Goal: Task Accomplishment & Management: Manage account settings

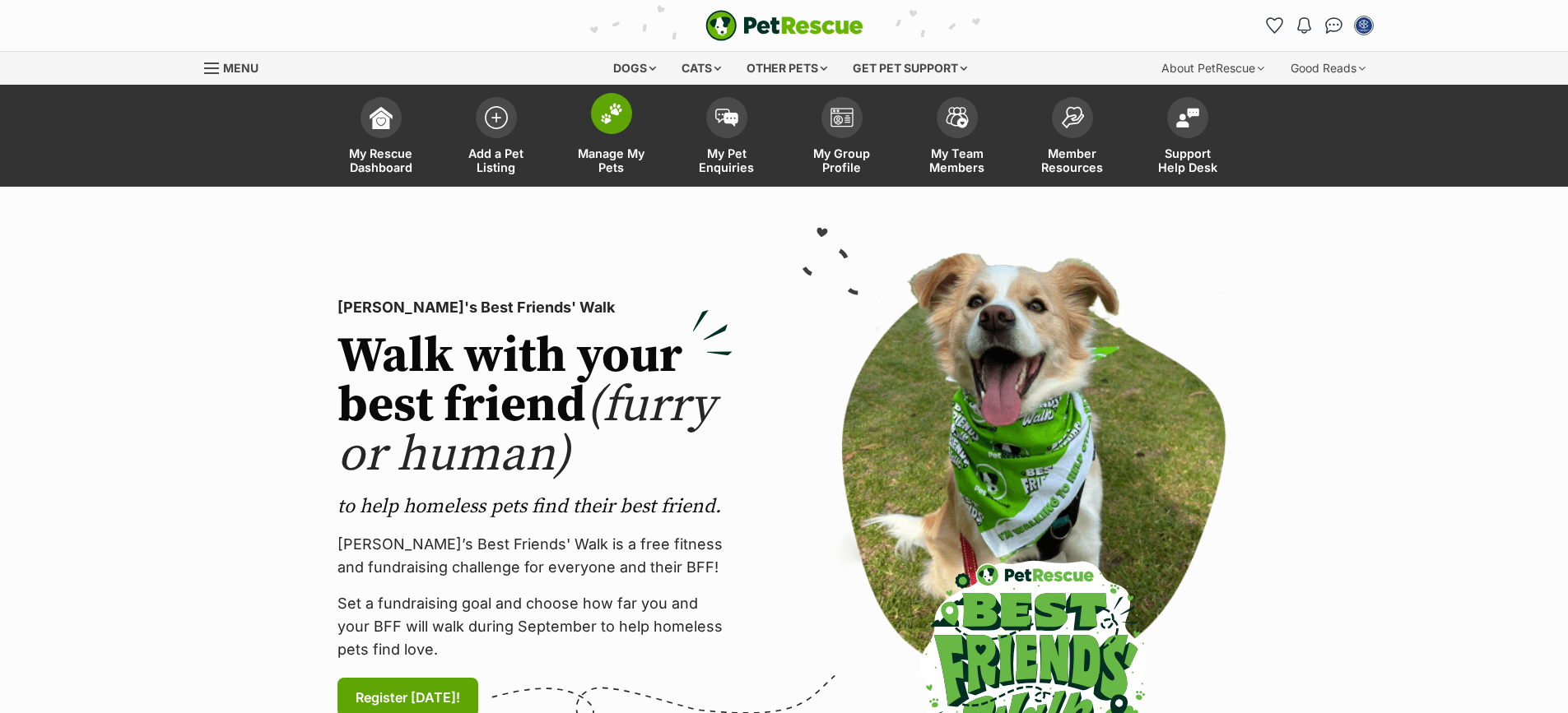
click at [610, 141] on link "Manage My Pets" at bounding box center [611, 138] width 115 height 98
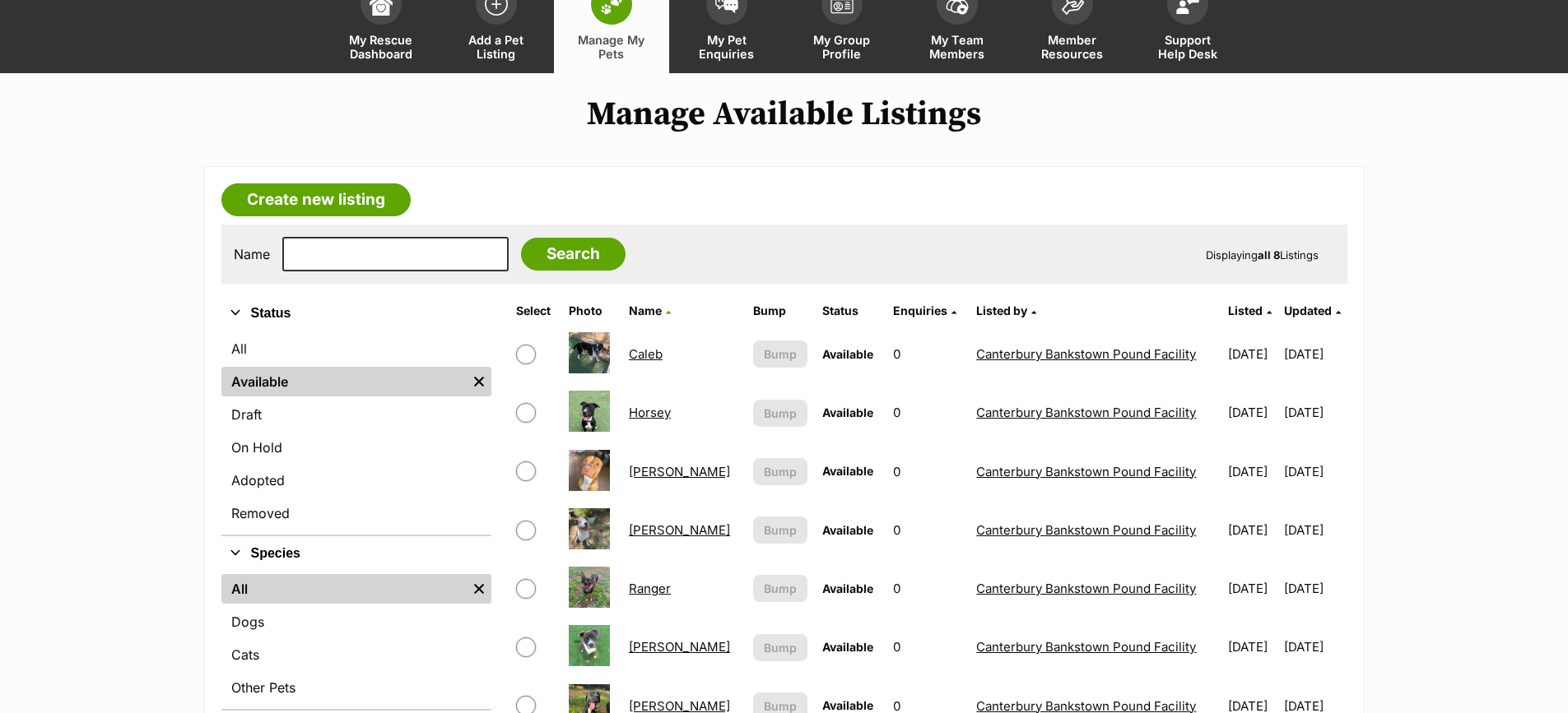
scroll to position [164, 0]
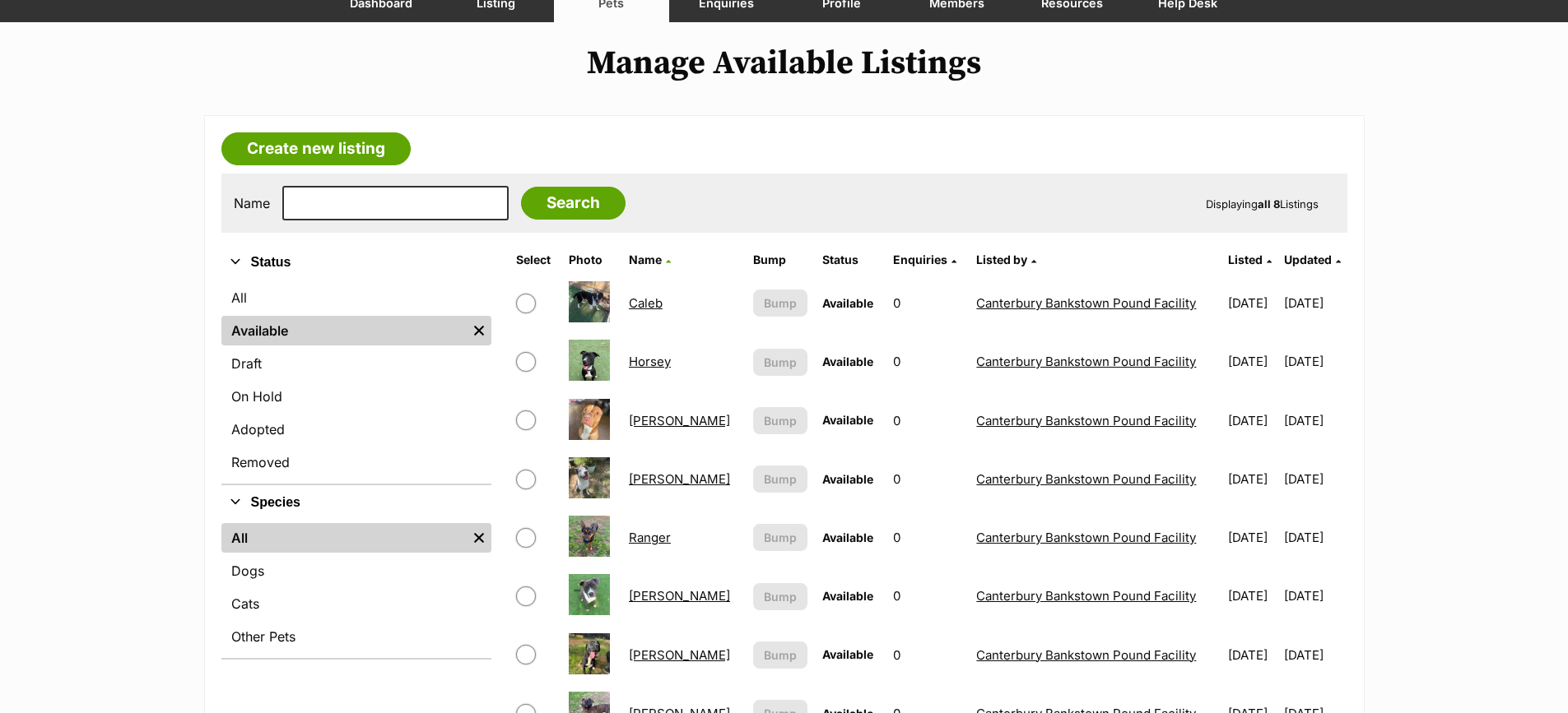
click at [529, 420] on input "checkbox" at bounding box center [526, 420] width 19 height 19
checkbox input "true"
click at [285, 464] on link "Removed" at bounding box center [357, 462] width 270 height 29
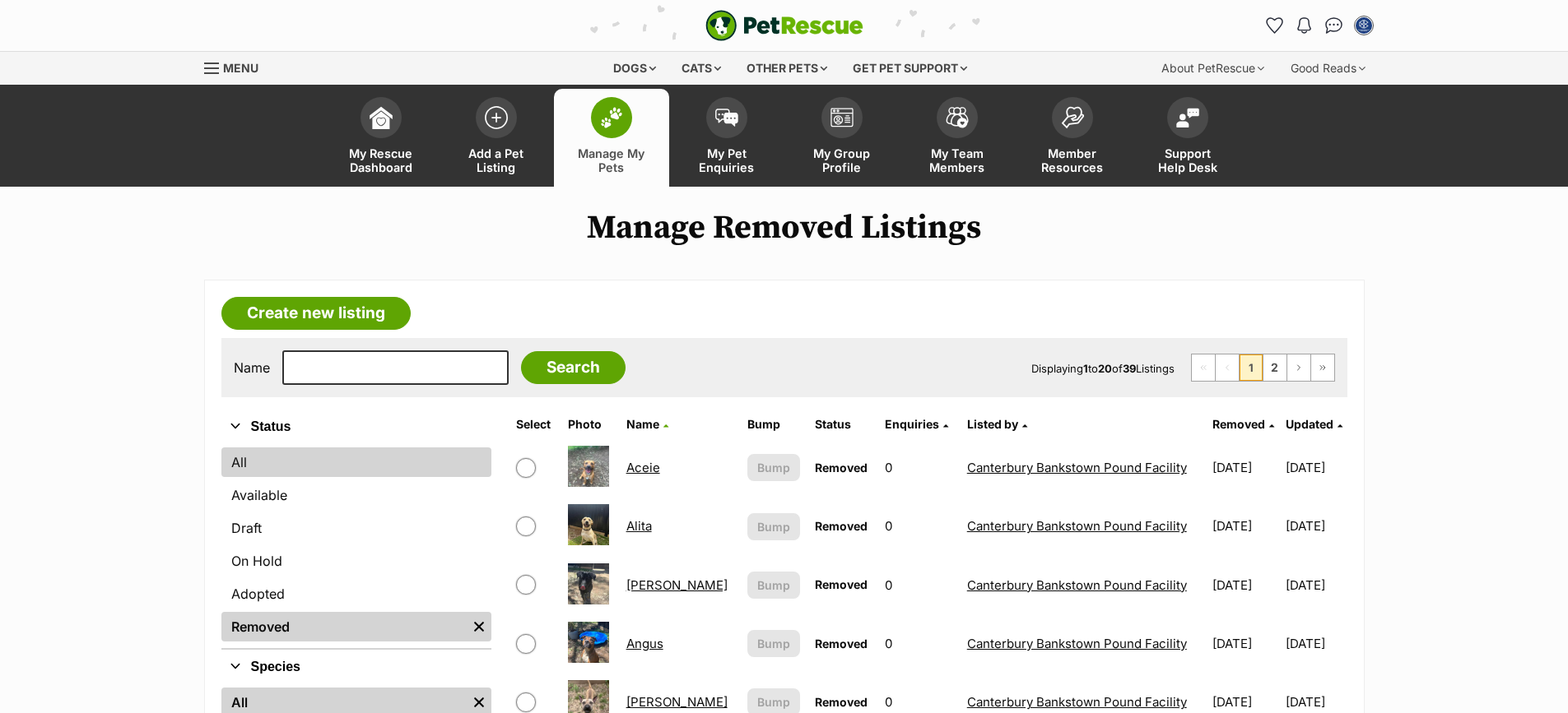
click at [269, 470] on link "All" at bounding box center [357, 462] width 270 height 29
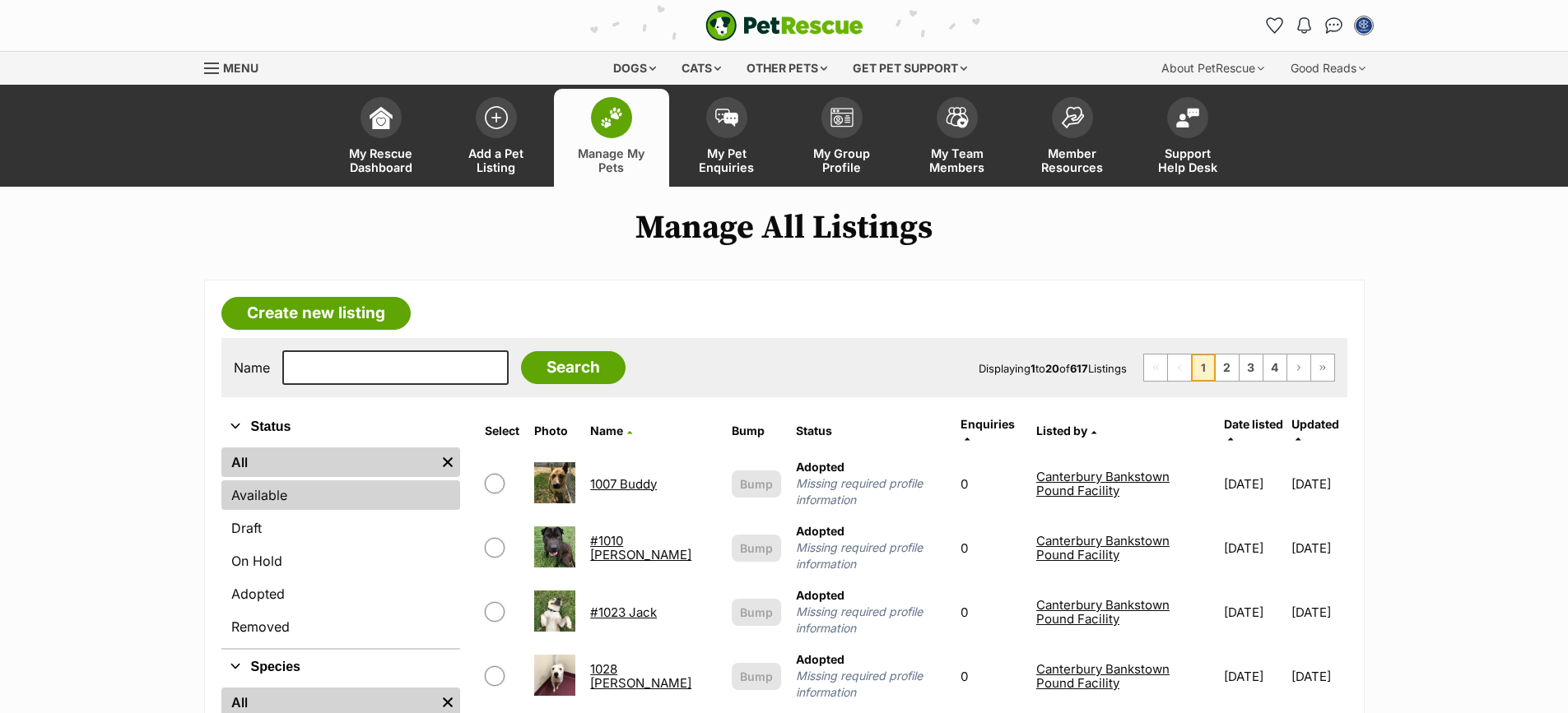
click at [331, 494] on link "Available" at bounding box center [341, 495] width 240 height 29
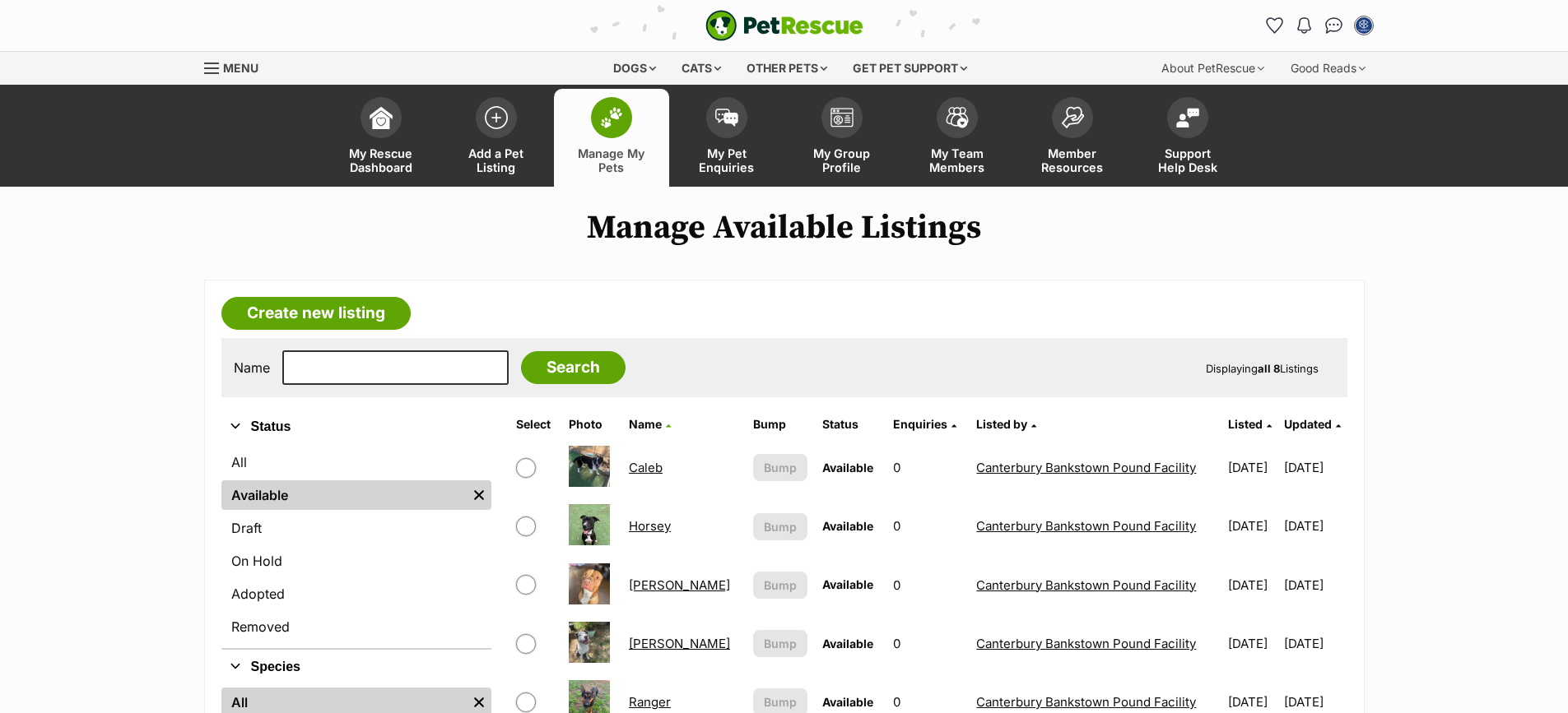
click at [588, 584] on img at bounding box center [589, 583] width 41 height 41
click at [639, 584] on link "[PERSON_NAME]" at bounding box center [679, 585] width 101 height 16
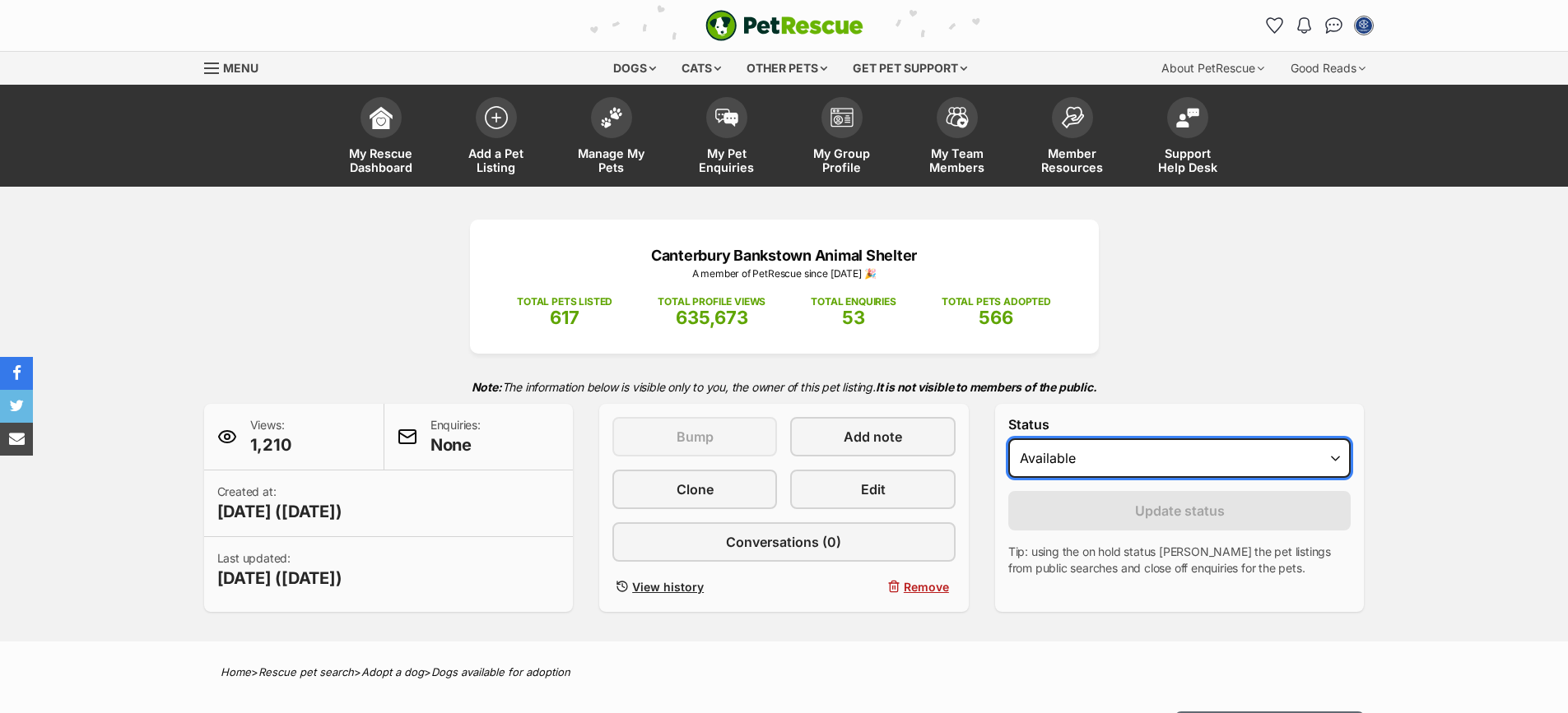
click at [1337, 458] on select "Draft Available On hold Adopted" at bounding box center [1179, 458] width 343 height 40
select select "rehomed"
click at [1008, 438] on select "Draft Available On hold Adopted" at bounding box center [1179, 458] width 343 height 40
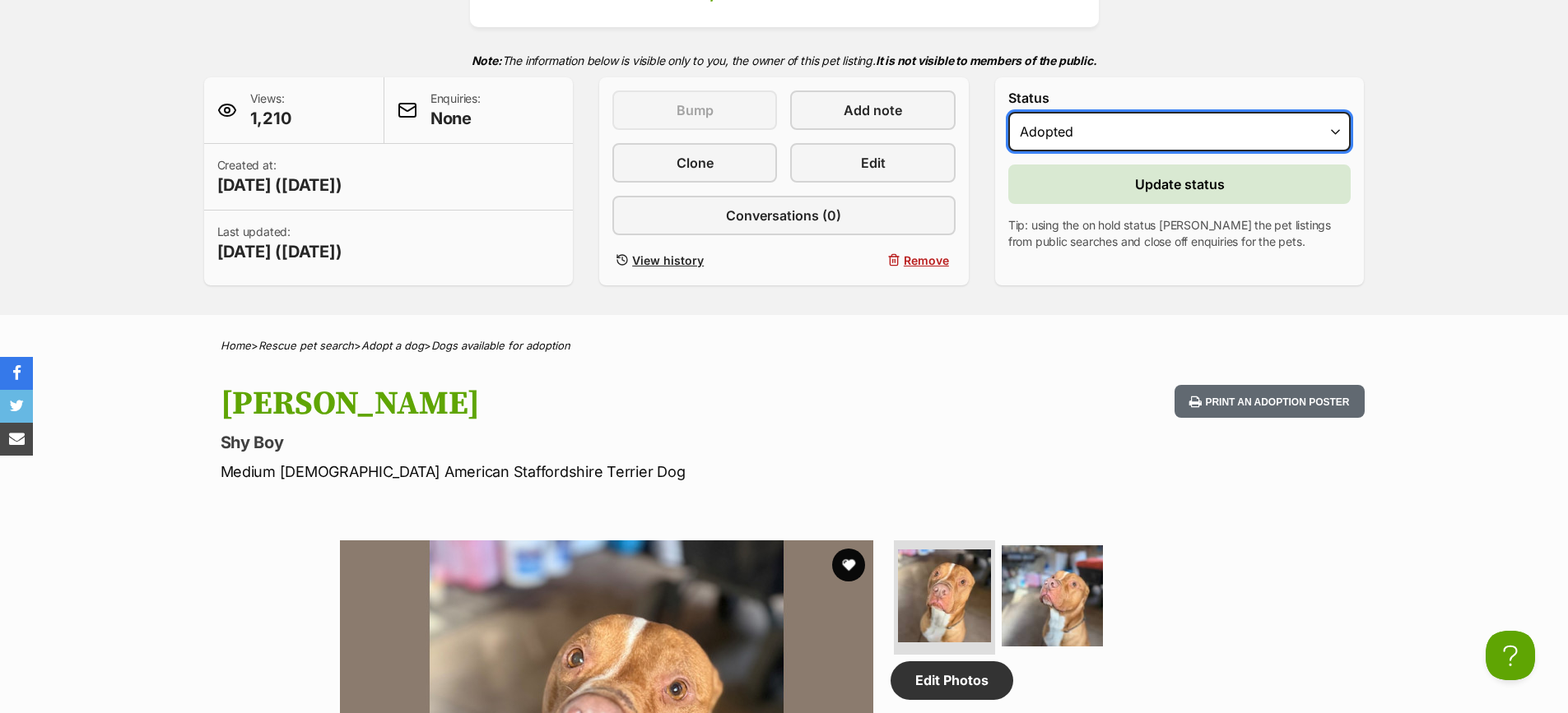
scroll to position [247, 0]
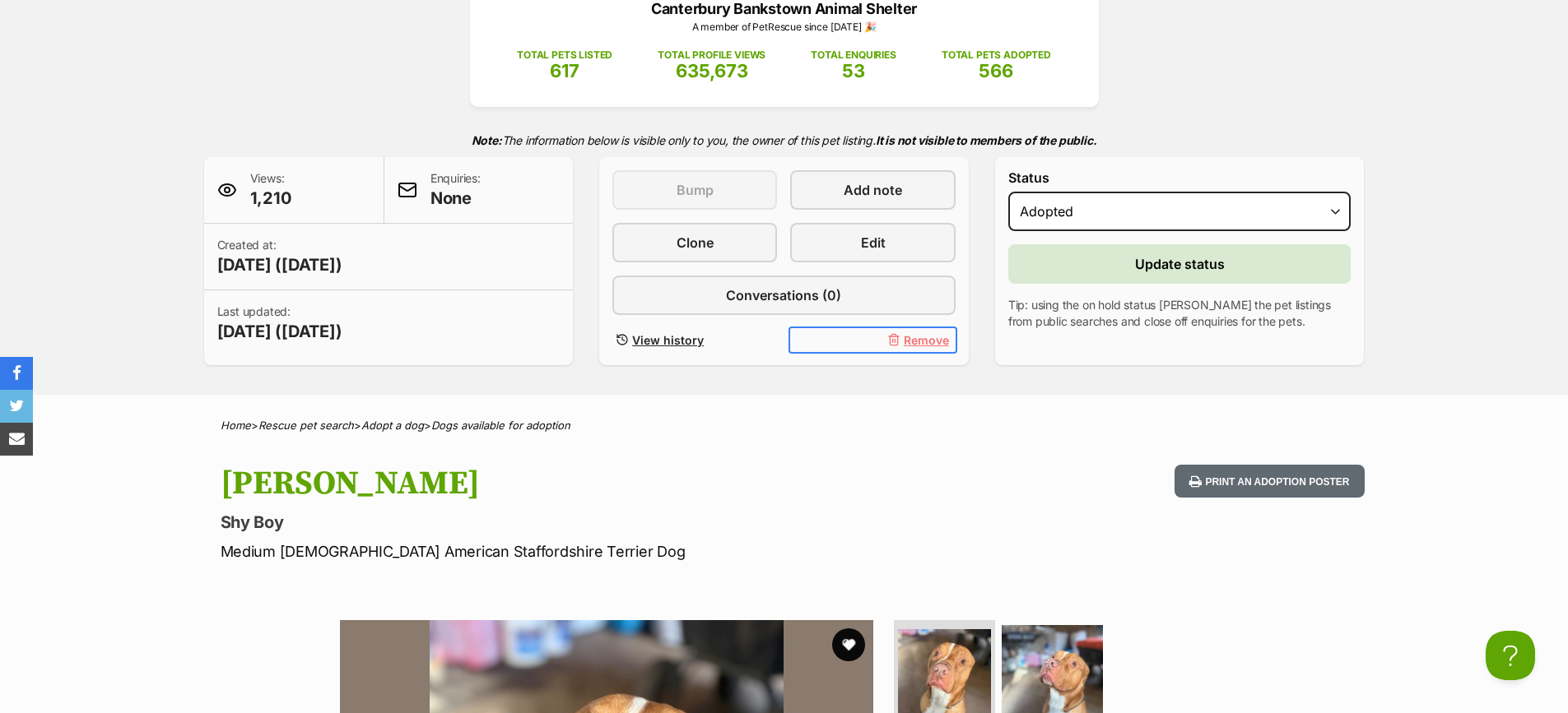
click at [915, 333] on span "Remove" at bounding box center [926, 340] width 45 height 17
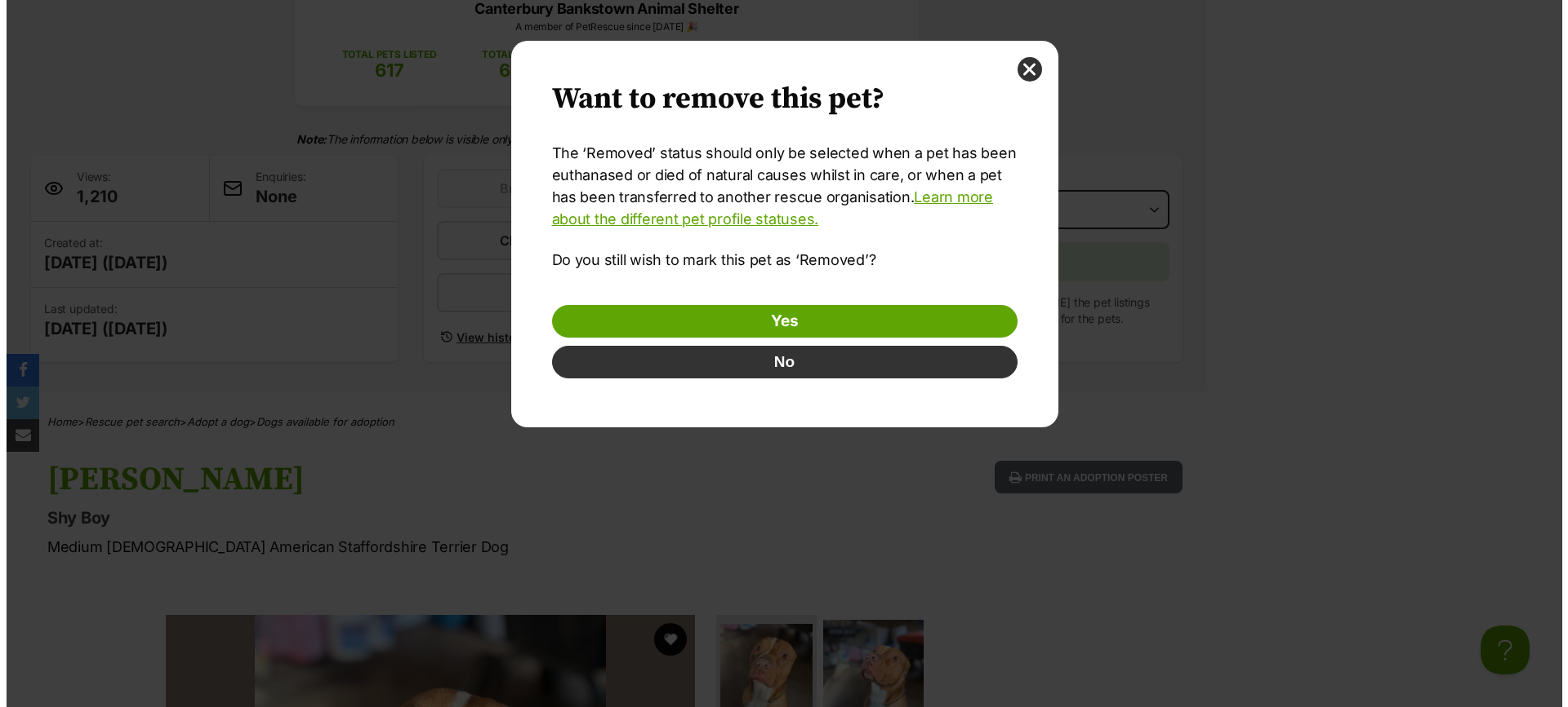
scroll to position [0, 0]
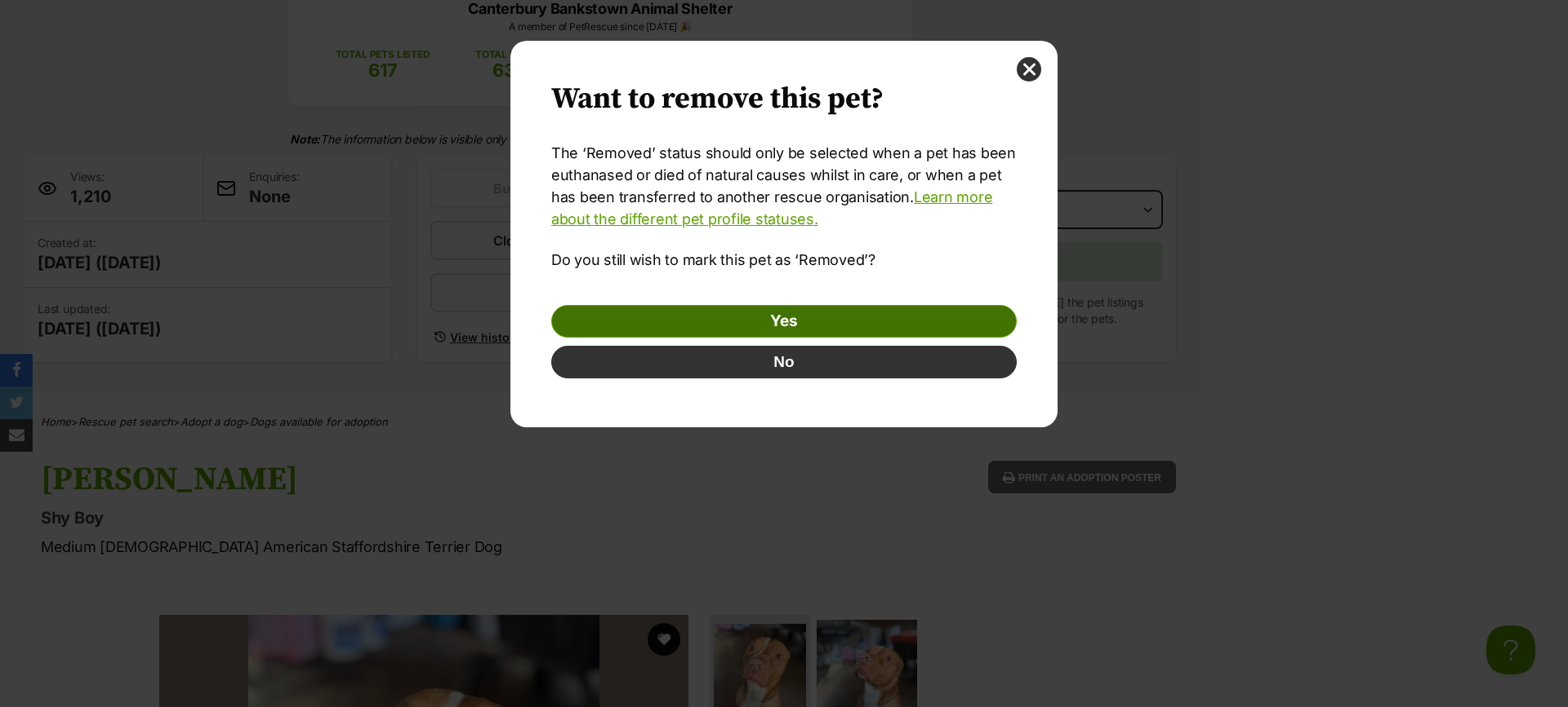
click at [899, 323] on link "Yes" at bounding box center [784, 322] width 465 height 33
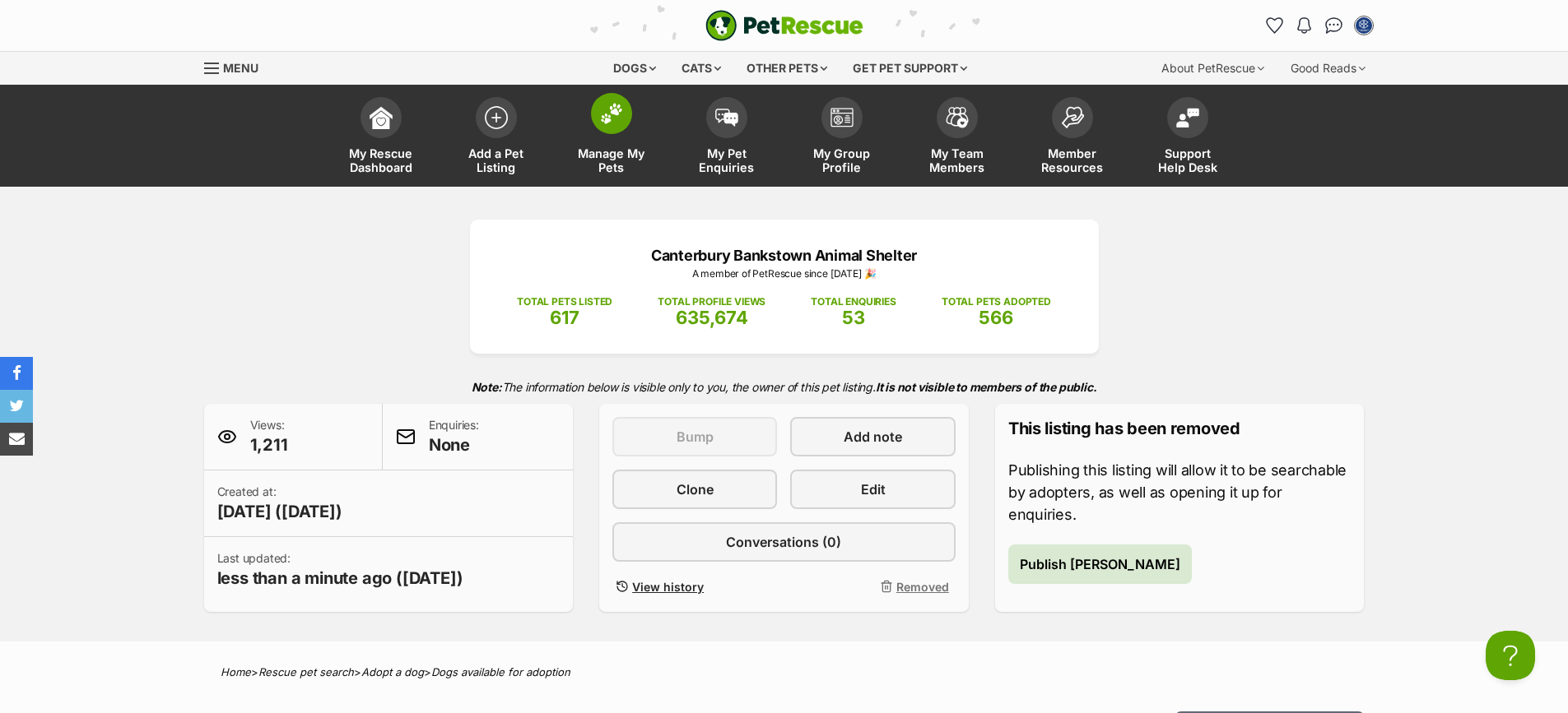
click at [619, 111] on img at bounding box center [611, 113] width 23 height 21
